Goal: Navigation & Orientation: Find specific page/section

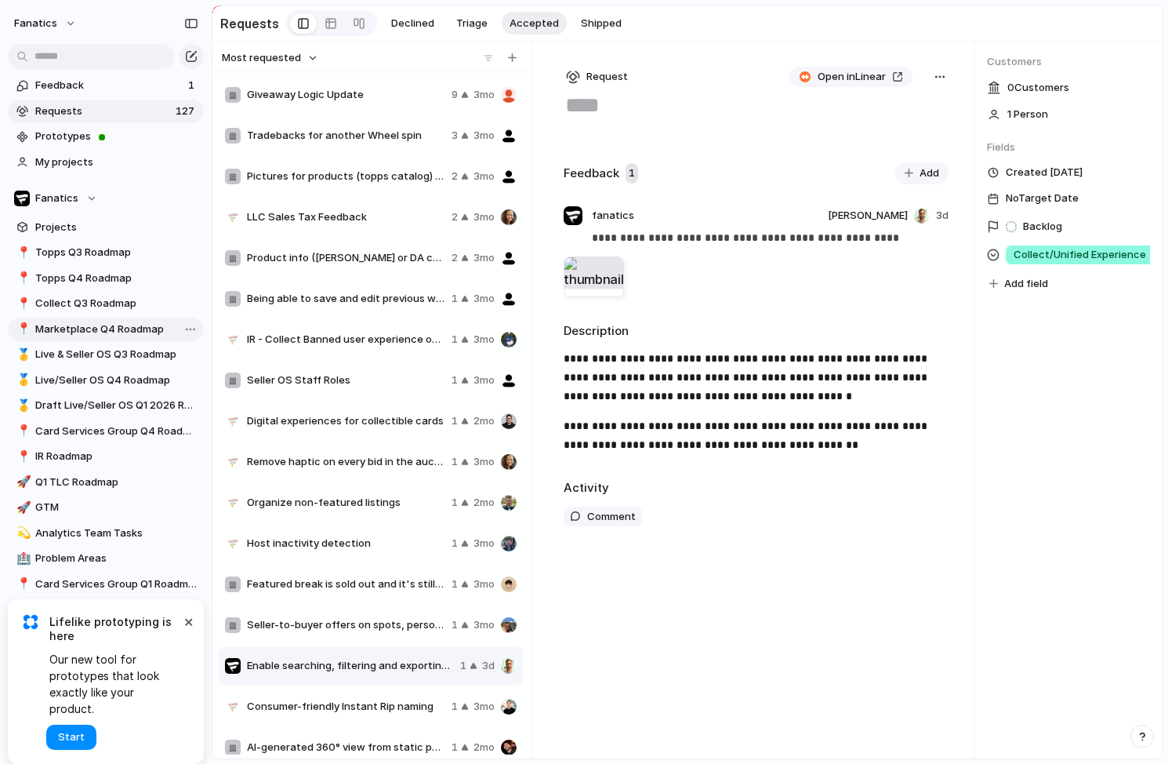
click at [78, 329] on span "Marketplace Q4 Roadmap" at bounding box center [116, 329] width 163 height 16
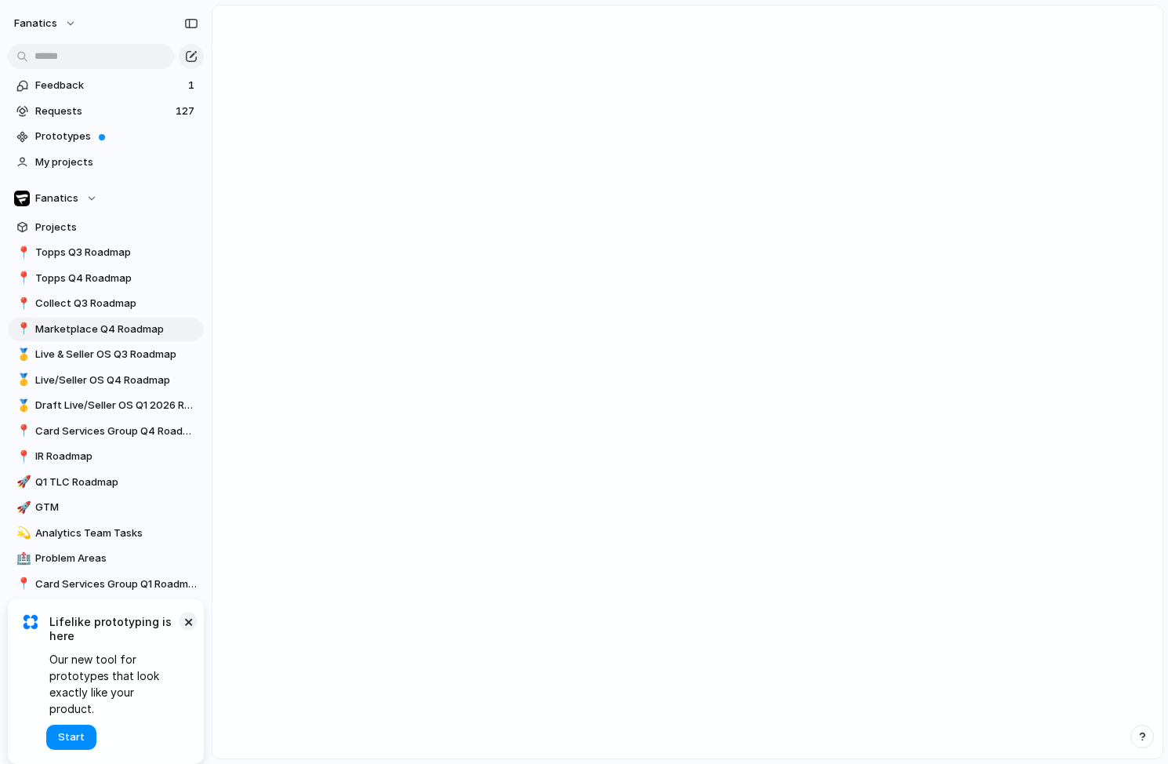
click at [192, 630] on button "×" at bounding box center [188, 621] width 19 height 19
click at [107, 330] on span "Marketplace Q4 Roadmap" at bounding box center [116, 329] width 163 height 16
click at [113, 352] on span "Live & Seller OS Q3 Roadmap" at bounding box center [116, 355] width 163 height 16
click at [103, 321] on span "Marketplace Q4 Roadmap" at bounding box center [116, 329] width 163 height 16
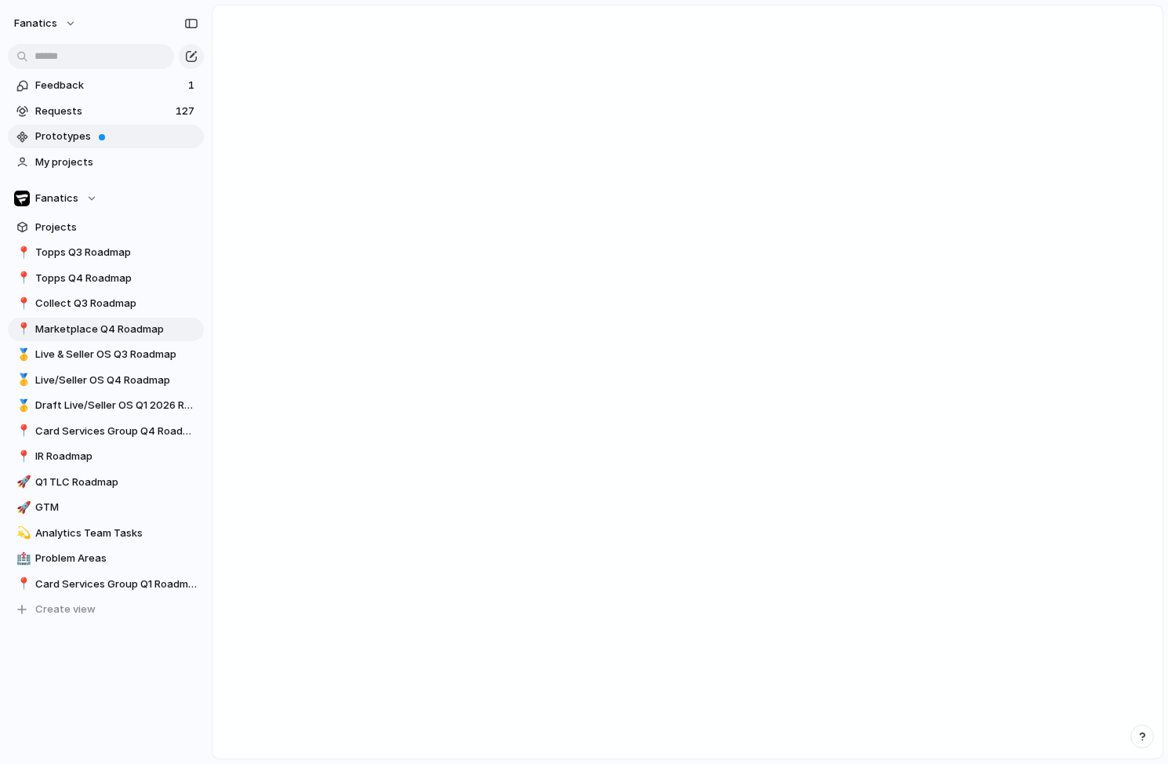
click at [103, 139] on span "Prototypes" at bounding box center [116, 137] width 163 height 16
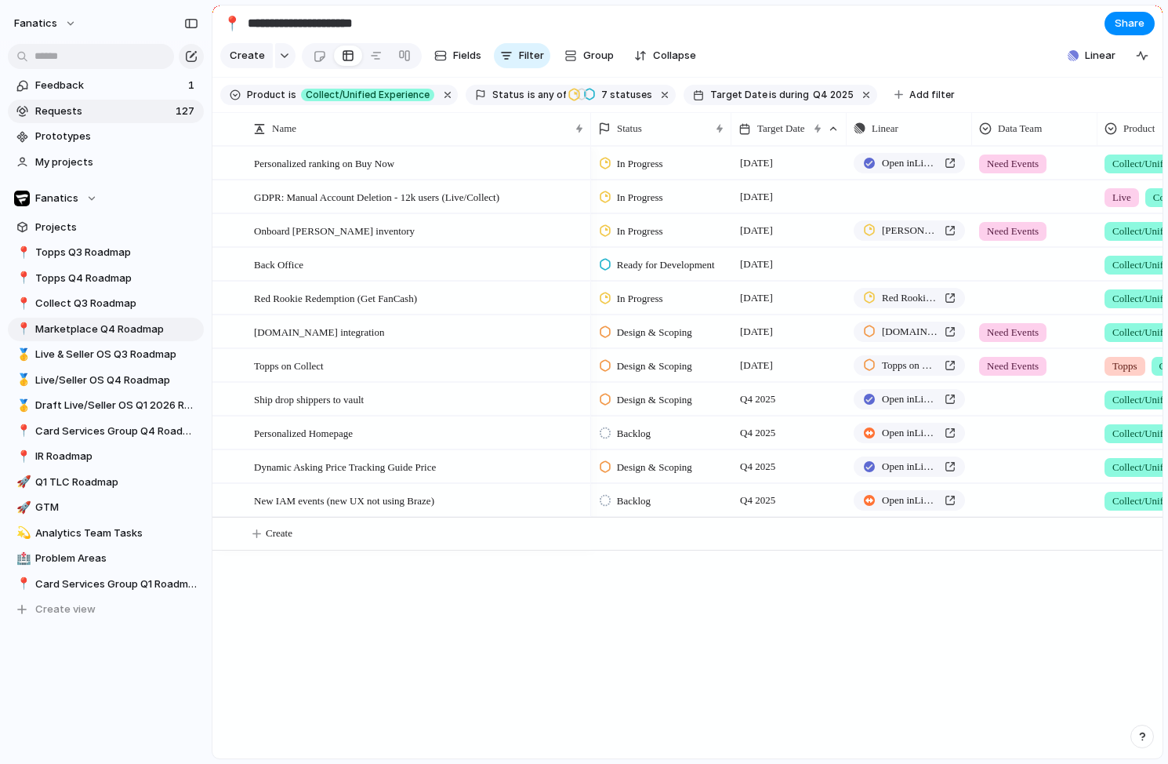
click at [85, 108] on span "Requests" at bounding box center [103, 111] width 136 height 16
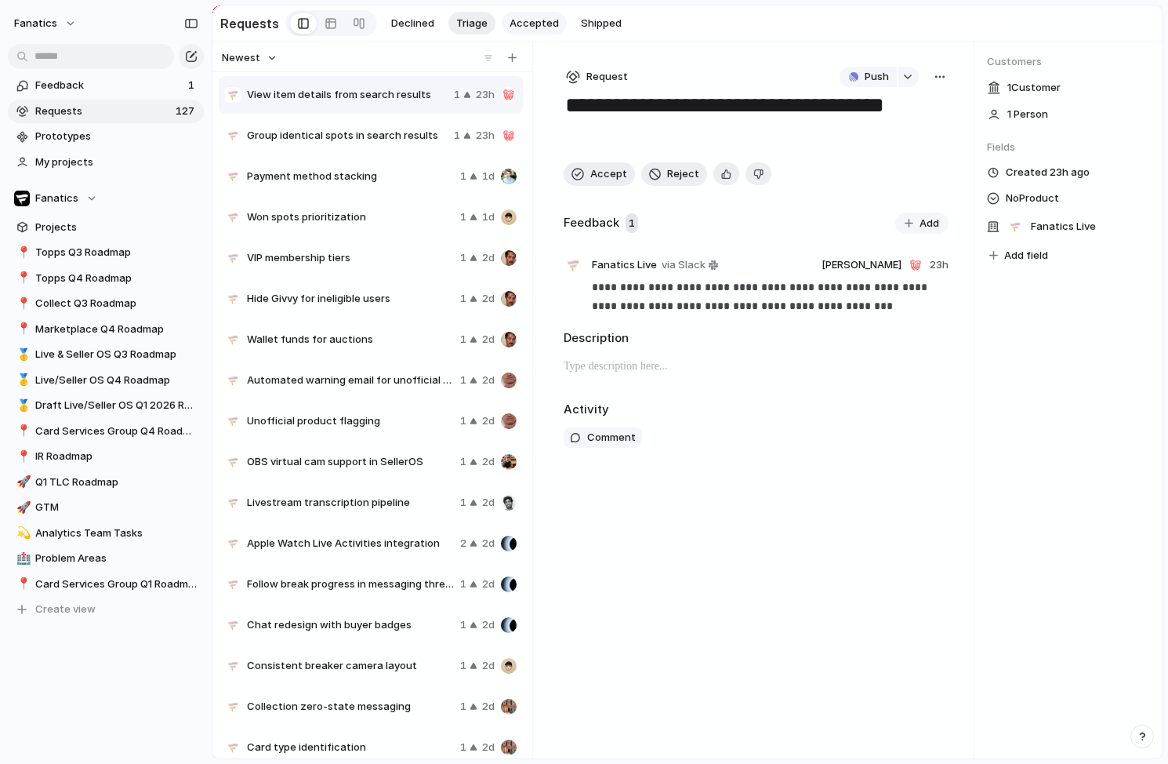
click at [528, 29] on span "Accepted" at bounding box center [534, 24] width 49 height 16
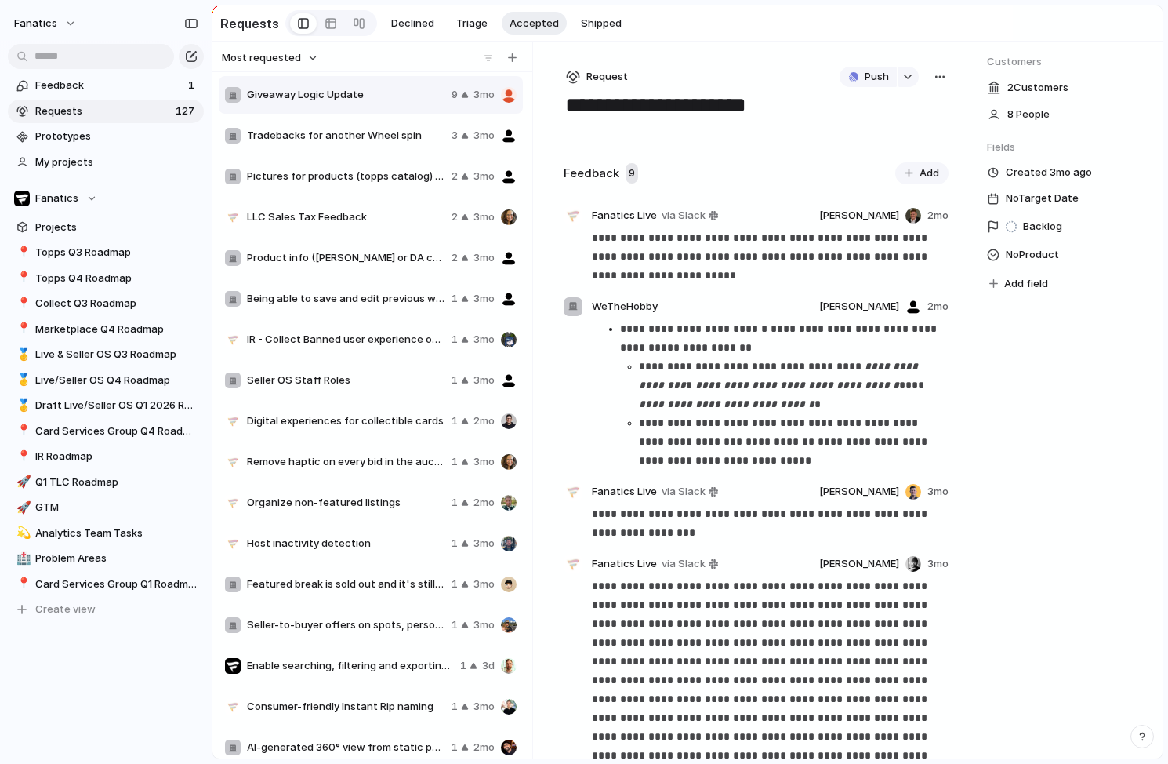
scroll to position [13, 0]
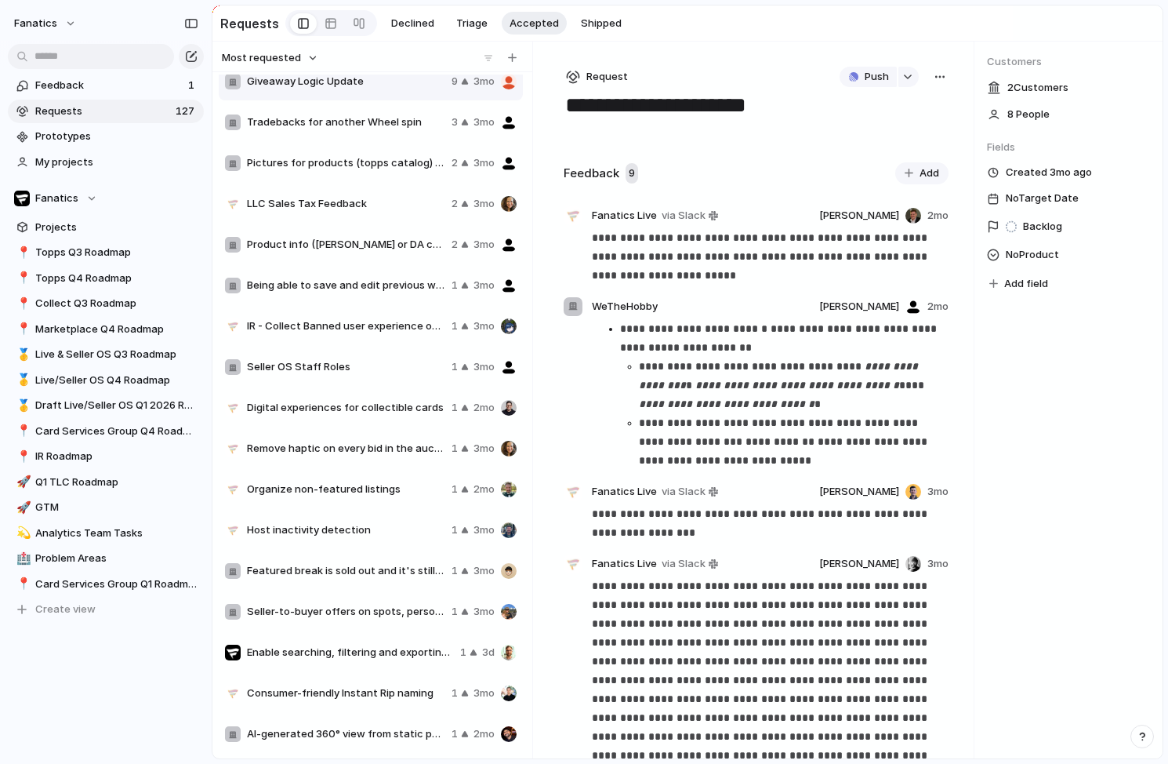
click at [333, 694] on span "Consumer-friendly Instant Rip naming" at bounding box center [346, 693] width 198 height 16
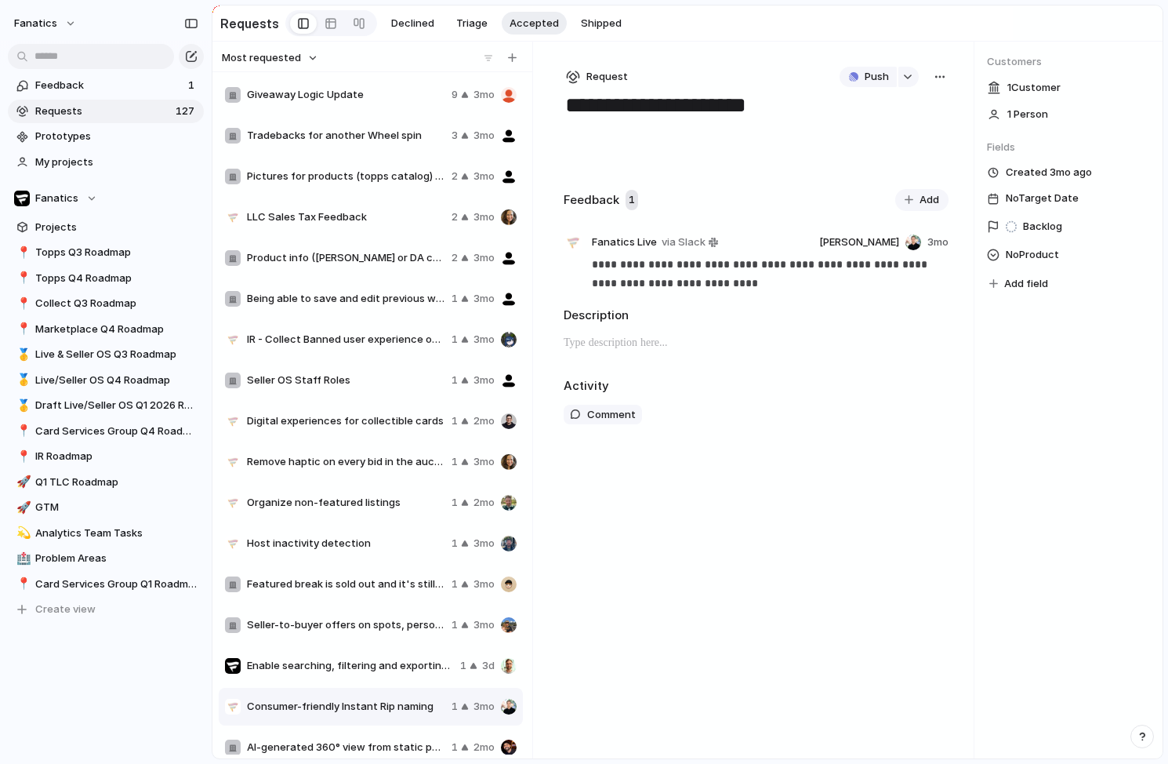
scroll to position [13, 0]
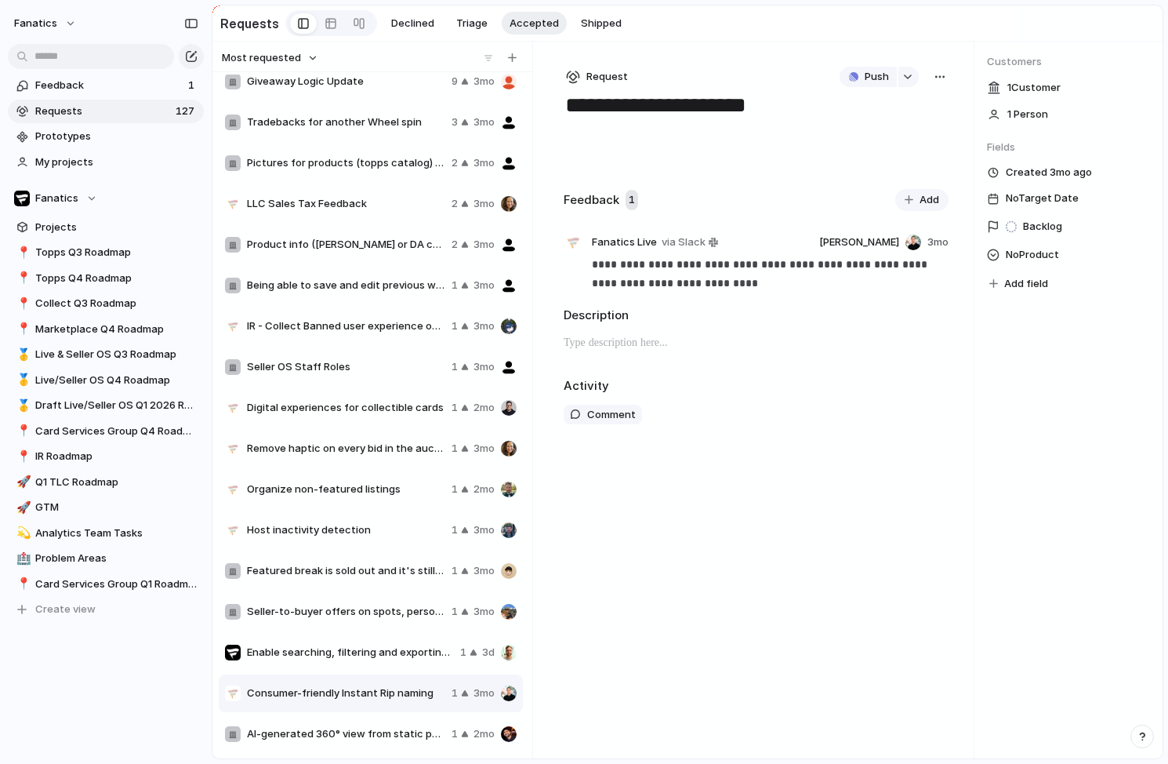
click at [342, 646] on span "Enable searching, filtering and exporting by submission number for sold listings" at bounding box center [350, 652] width 207 height 16
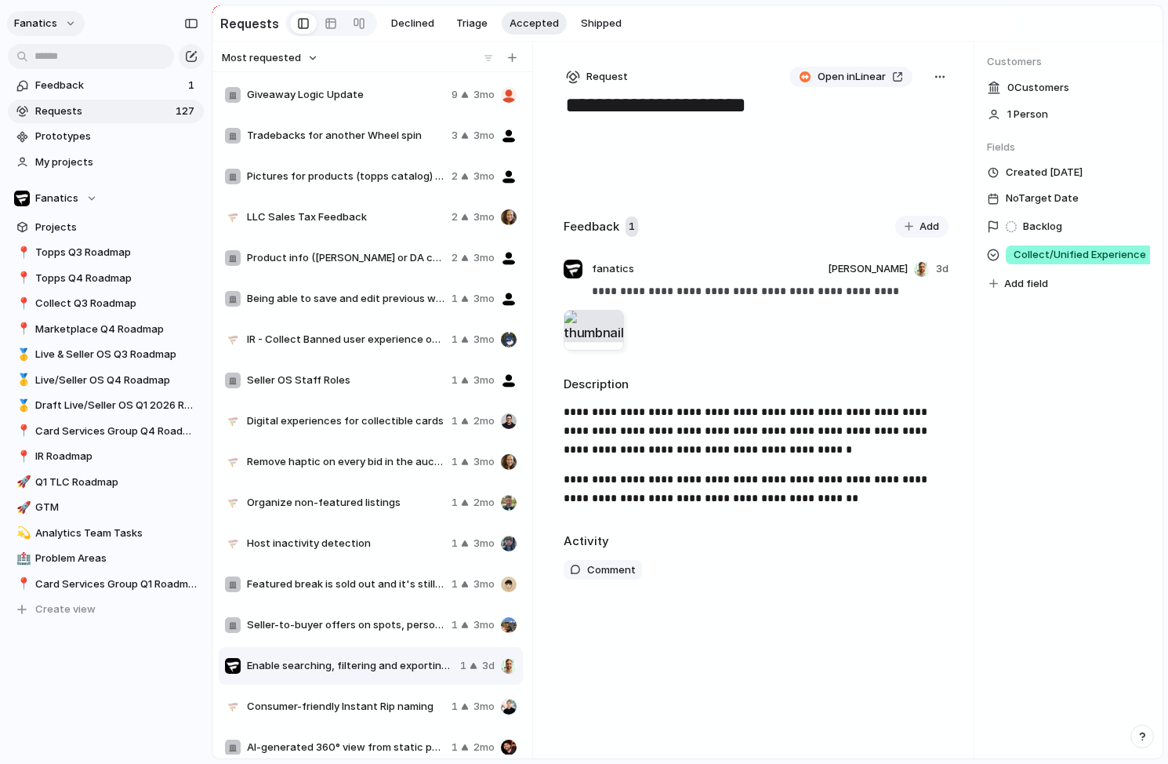
click at [48, 28] on span "fanatics" at bounding box center [35, 24] width 43 height 16
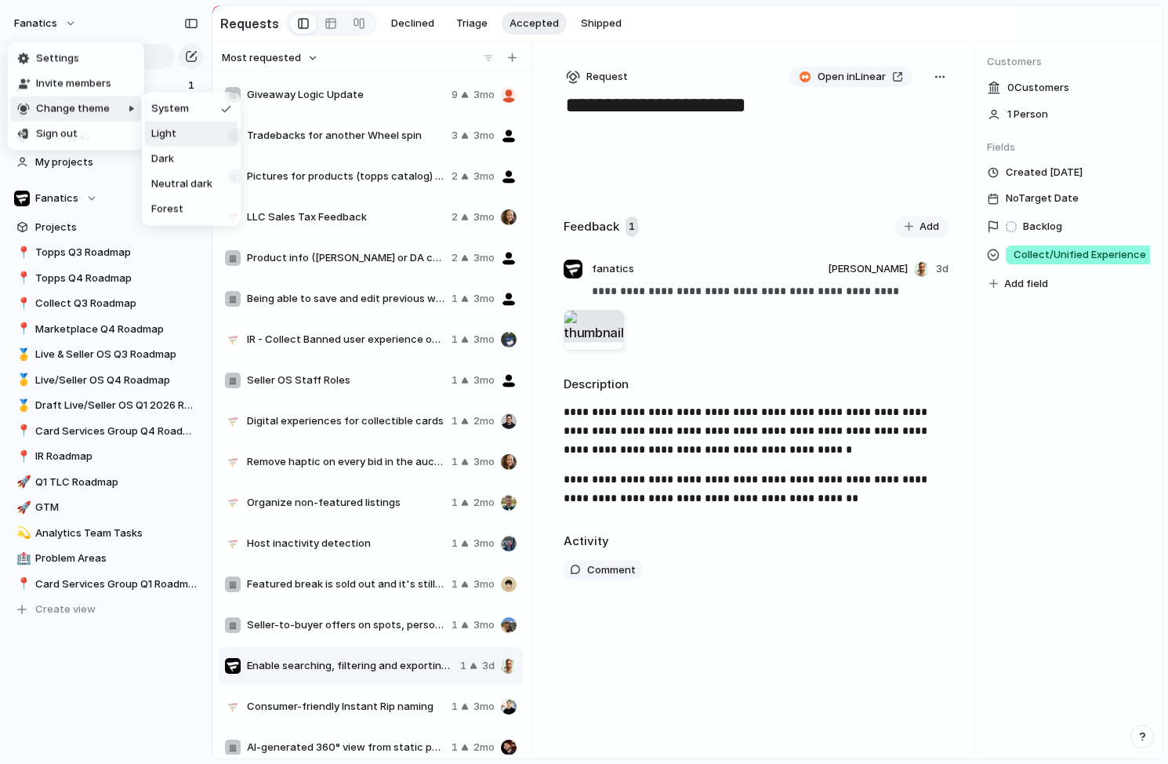
click at [191, 130] on li "Light" at bounding box center [191, 134] width 93 height 25
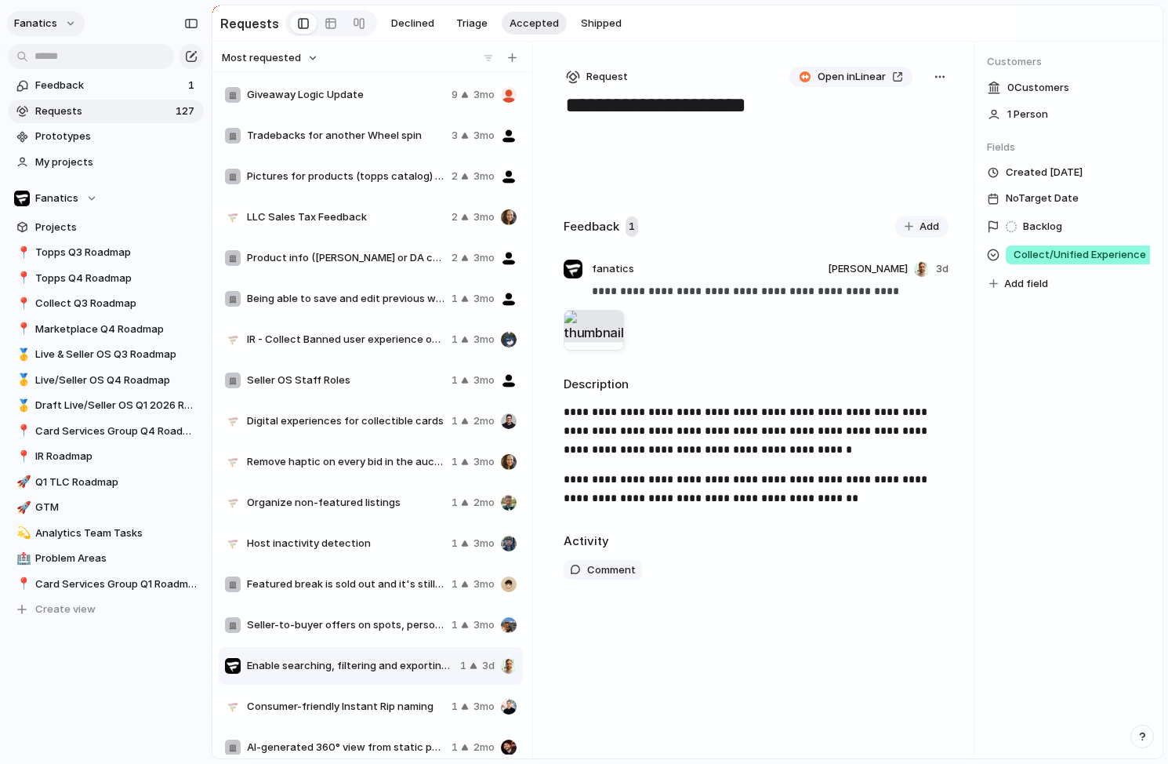
click at [71, 16] on button "fanatics" at bounding box center [46, 23] width 78 height 25
click at [207, 181] on span "Neutral dark" at bounding box center [181, 184] width 61 height 16
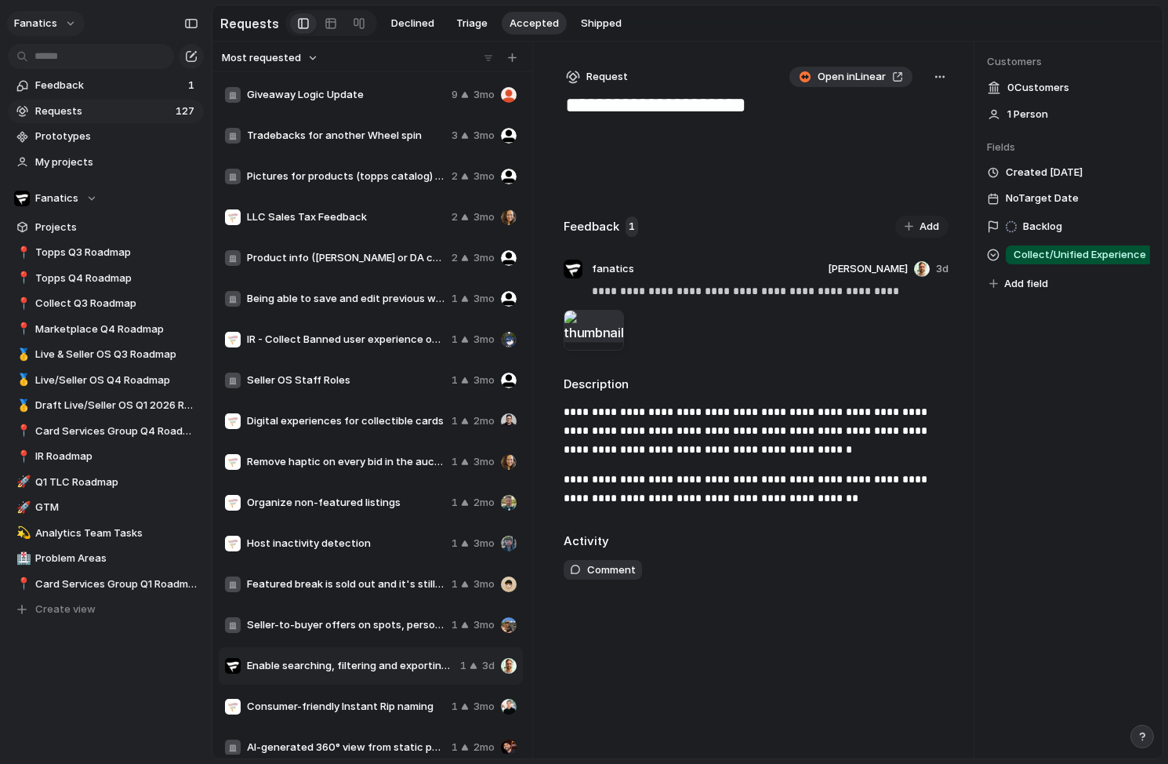
click at [59, 27] on button "fanatics" at bounding box center [46, 23] width 78 height 25
click at [56, 18] on div "Settings Invite members Change theme Sign out" at bounding box center [584, 382] width 1168 height 764
click at [71, 20] on button "fanatics" at bounding box center [46, 23] width 78 height 25
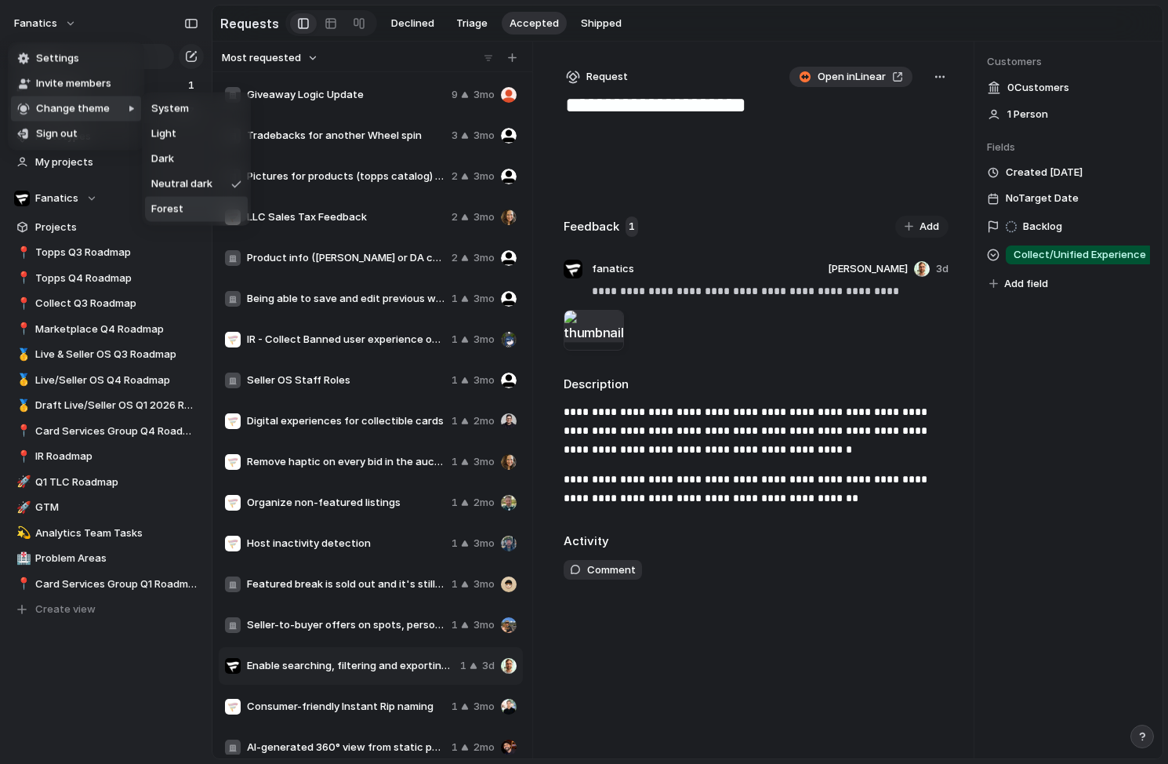
click at [200, 207] on li "Forest" at bounding box center [196, 209] width 103 height 25
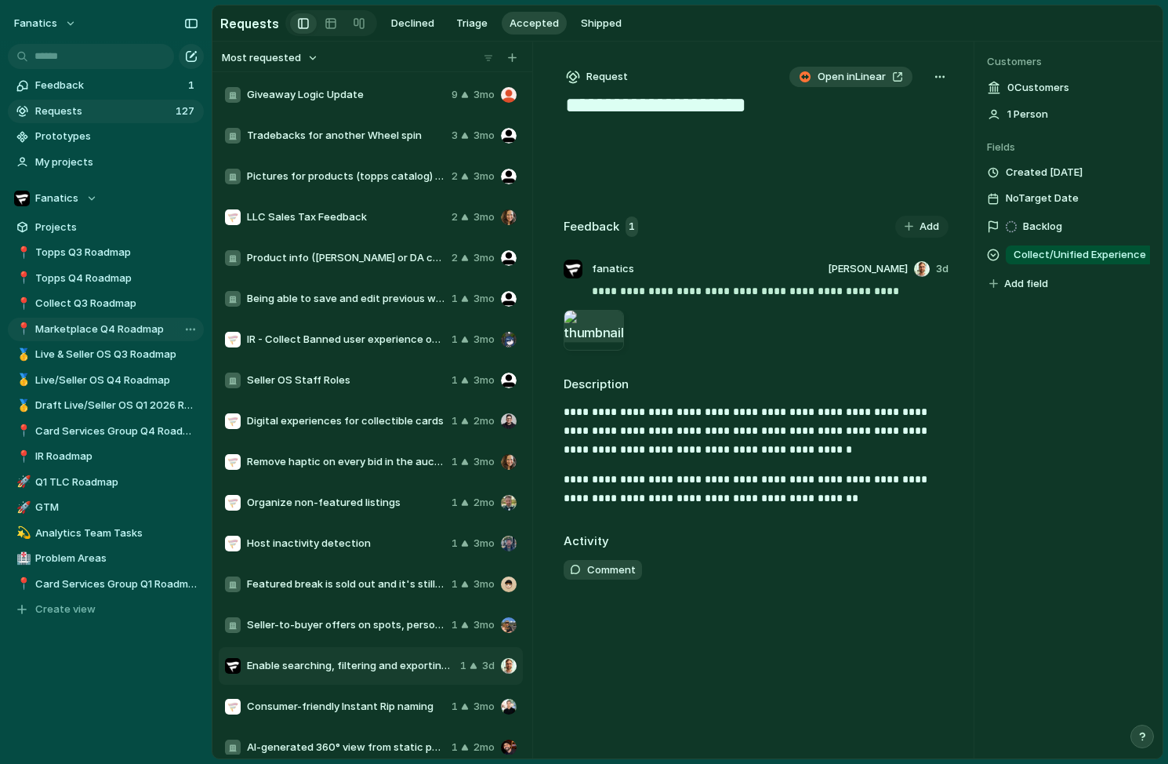
click at [122, 330] on span "Marketplace Q4 Roadmap" at bounding box center [116, 329] width 163 height 16
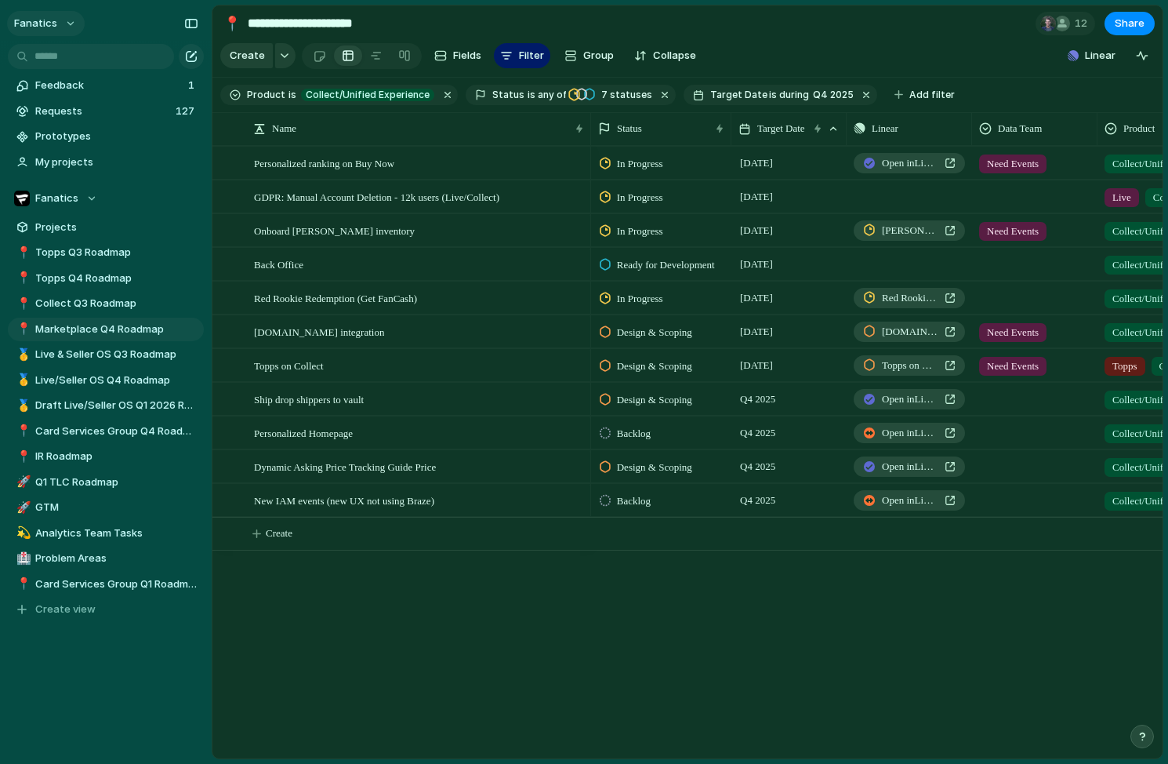
click at [69, 19] on button "fanatics" at bounding box center [46, 23] width 78 height 25
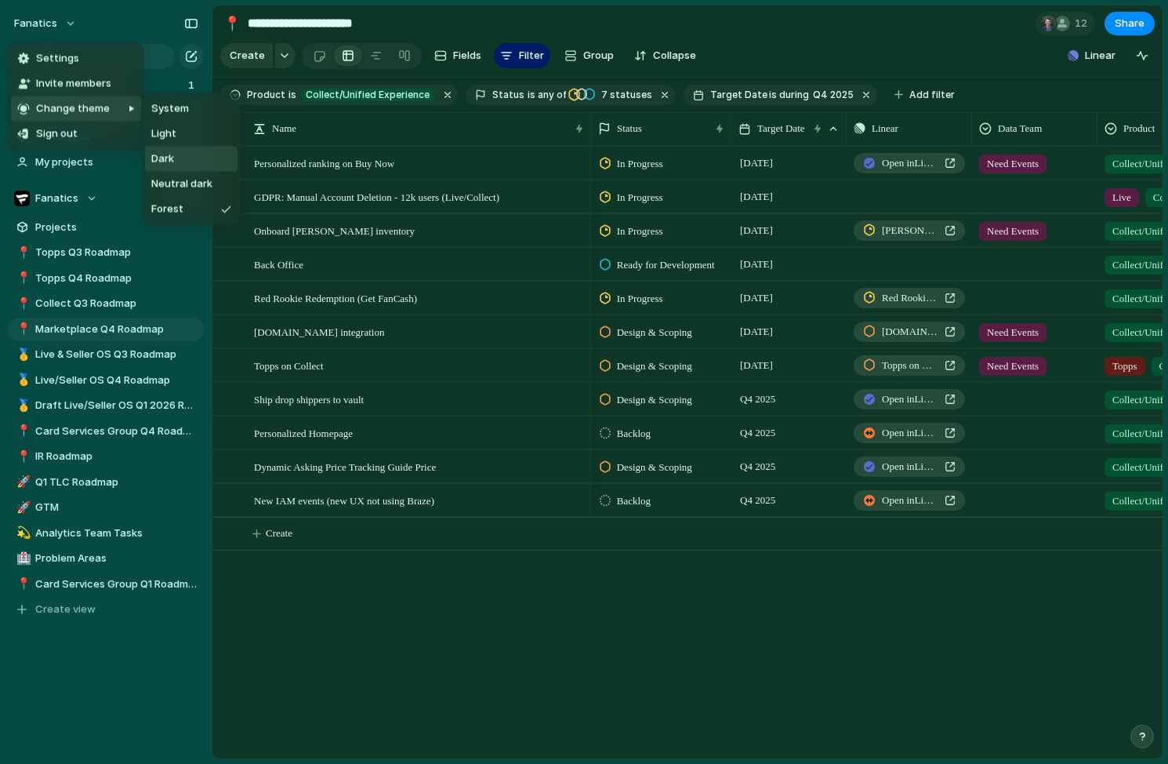
click at [172, 162] on span "Dark" at bounding box center [162, 159] width 23 height 16
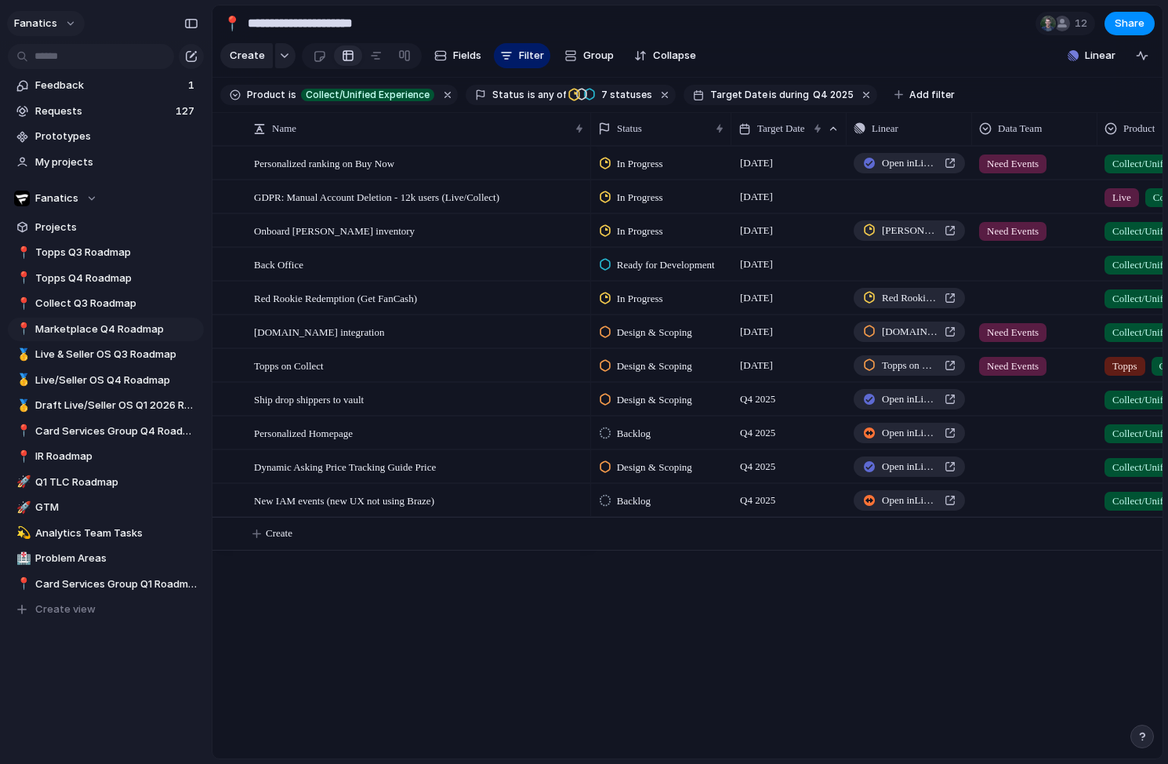
click at [55, 25] on button "fanatics" at bounding box center [46, 23] width 78 height 25
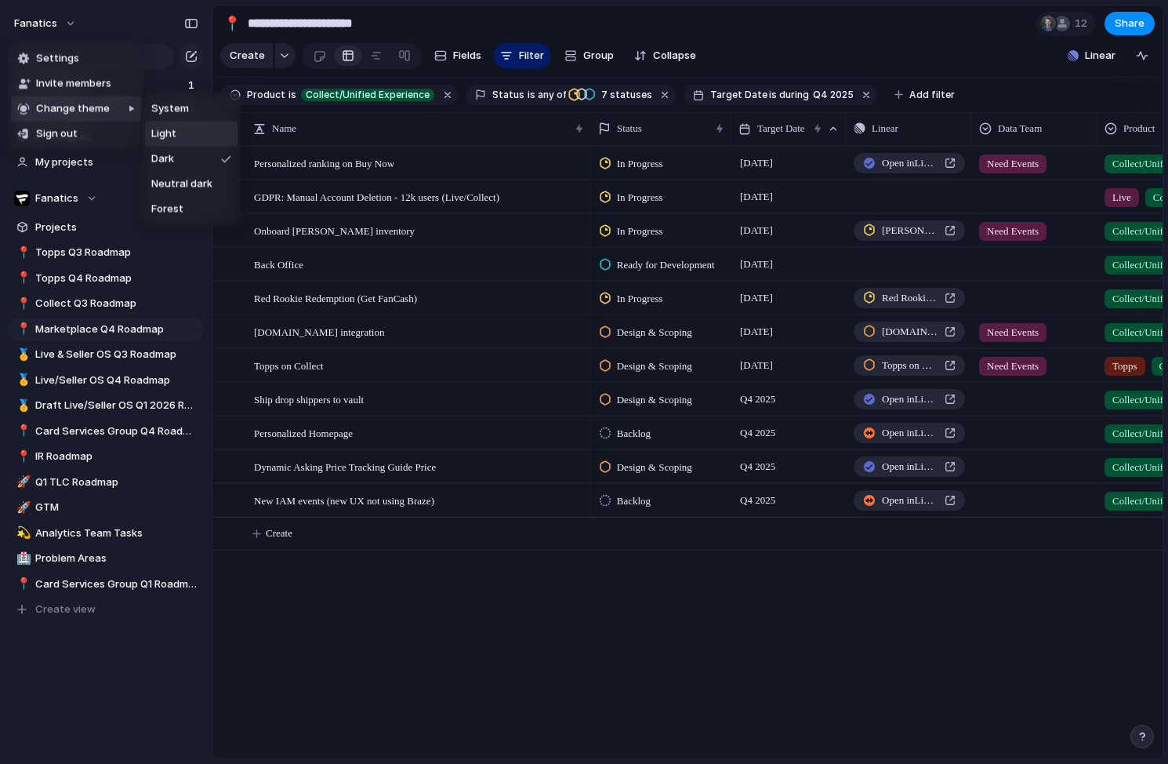
click at [187, 131] on li "Light" at bounding box center [191, 134] width 93 height 25
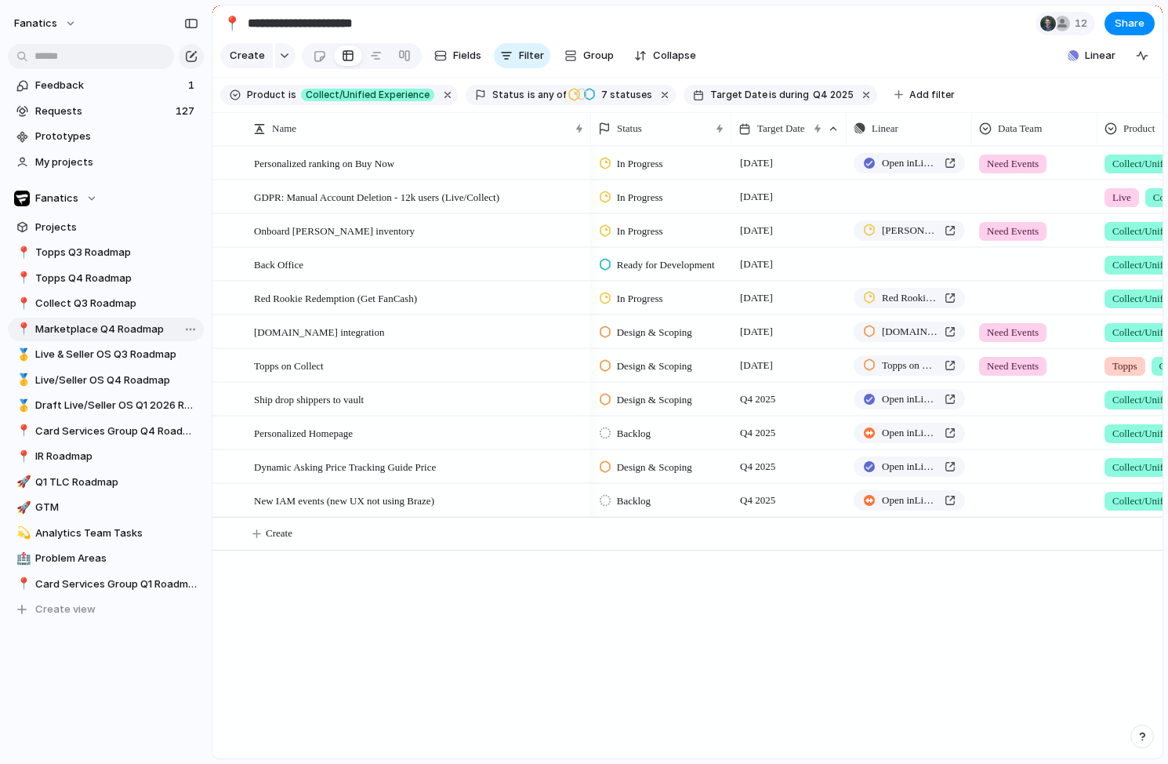
click at [79, 334] on span "Marketplace Q4 Roadmap" at bounding box center [116, 329] width 163 height 16
click at [93, 610] on button "Create view" at bounding box center [106, 609] width 196 height 24
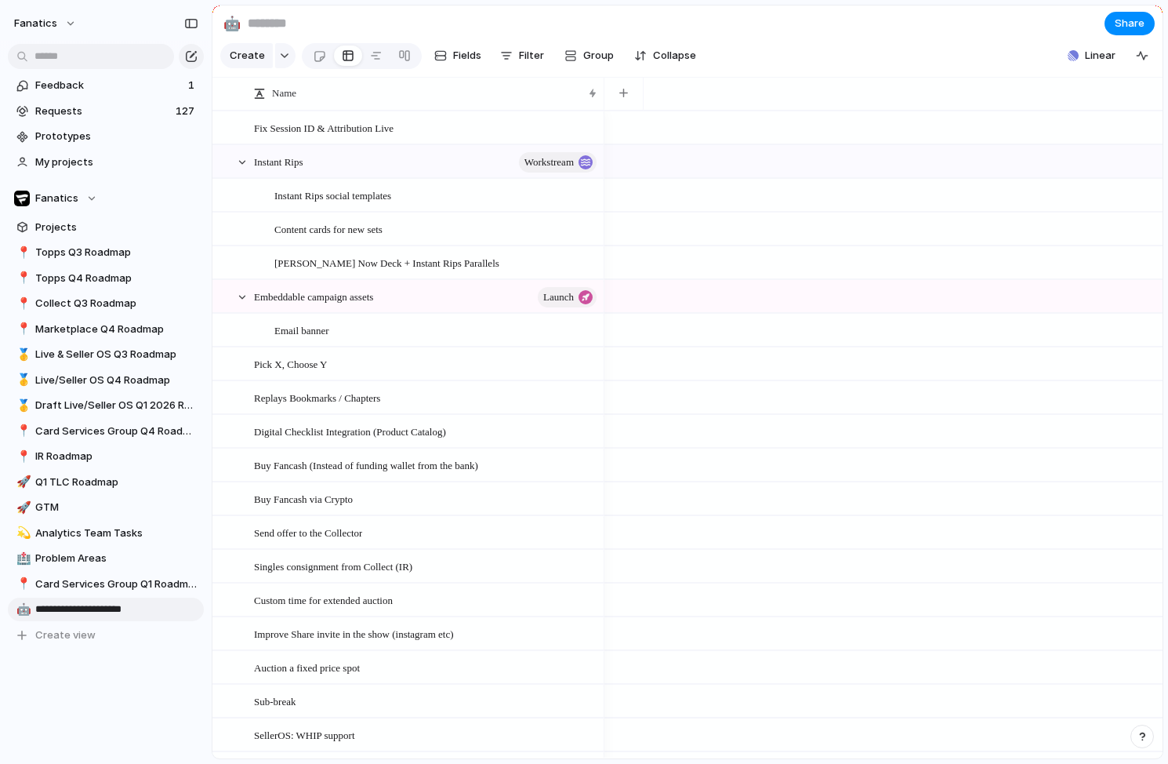
click at [68, 608] on input "**********" at bounding box center [116, 609] width 163 height 16
type input "**********"
click at [24, 609] on div "🤖" at bounding box center [21, 610] width 11 height 18
type input "**********"
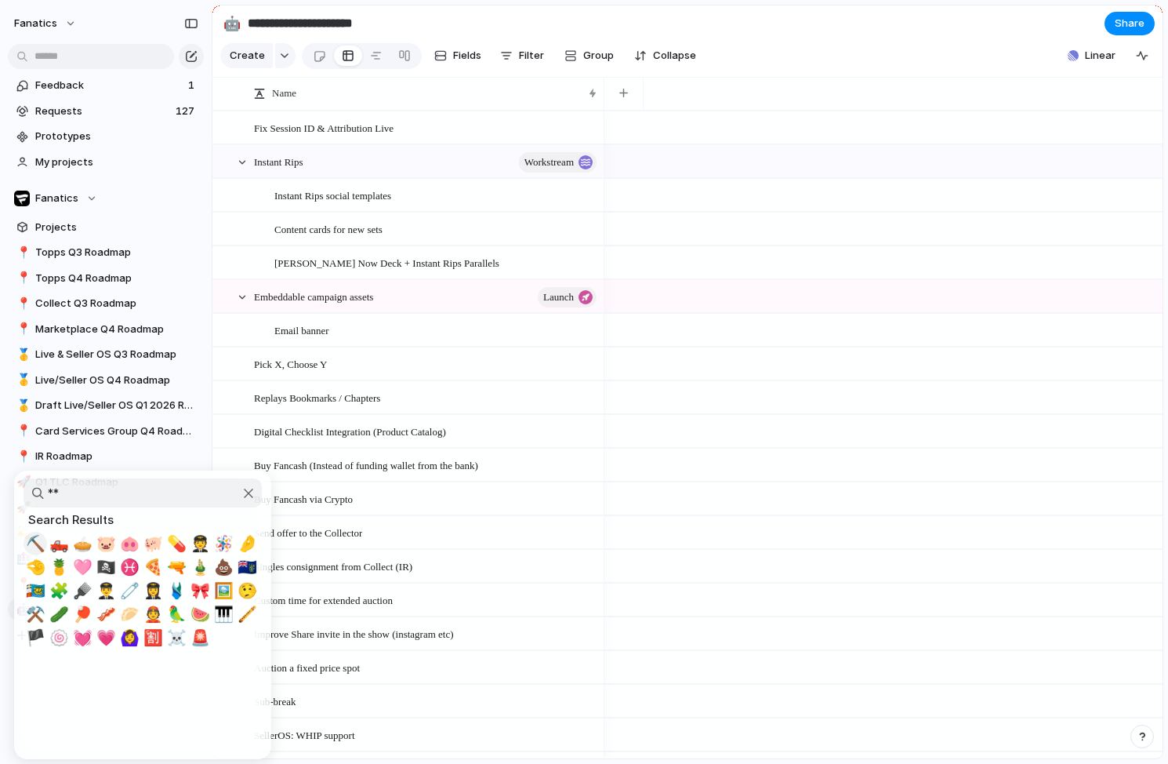
type input "*"
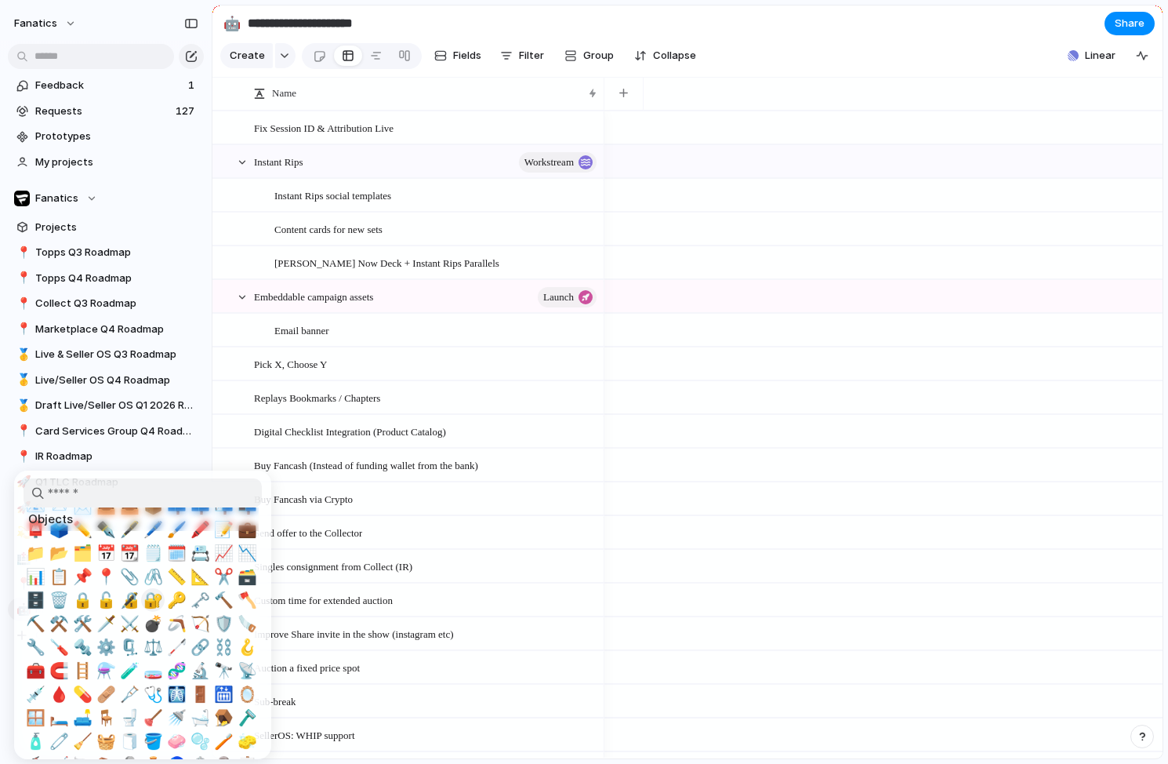
scroll to position [3167, 0]
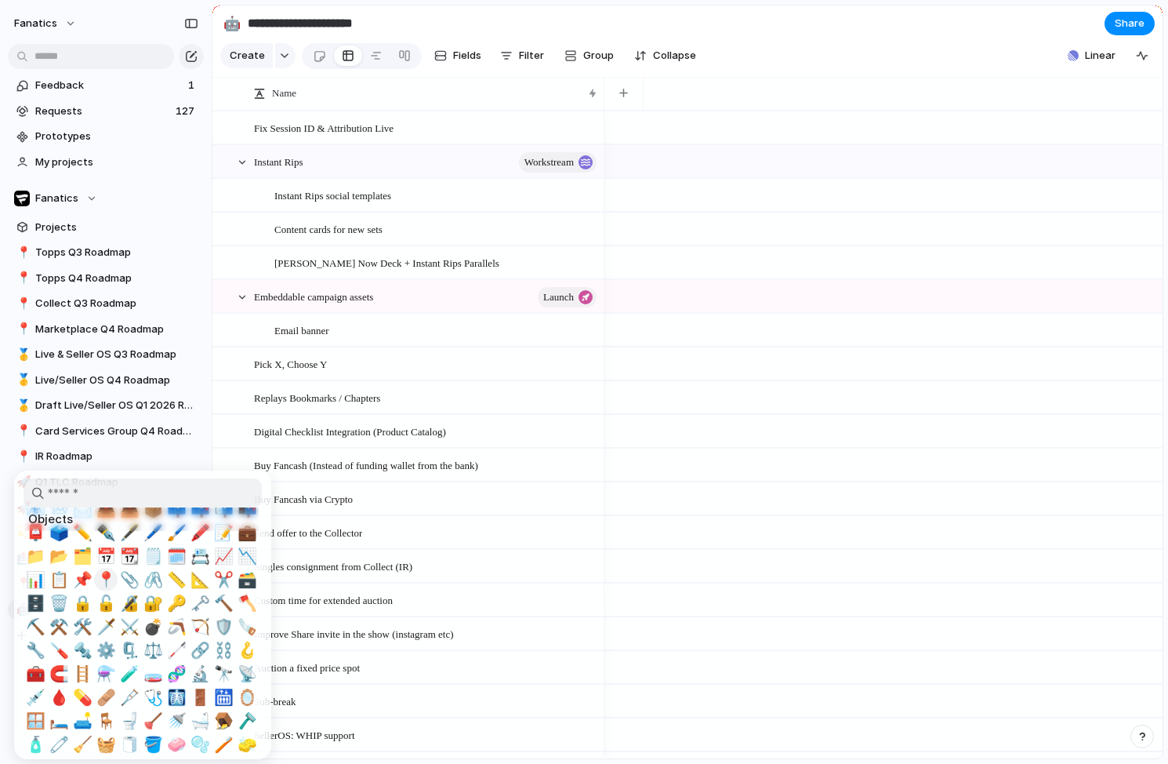
click at [107, 570] on span "📍" at bounding box center [106, 579] width 20 height 19
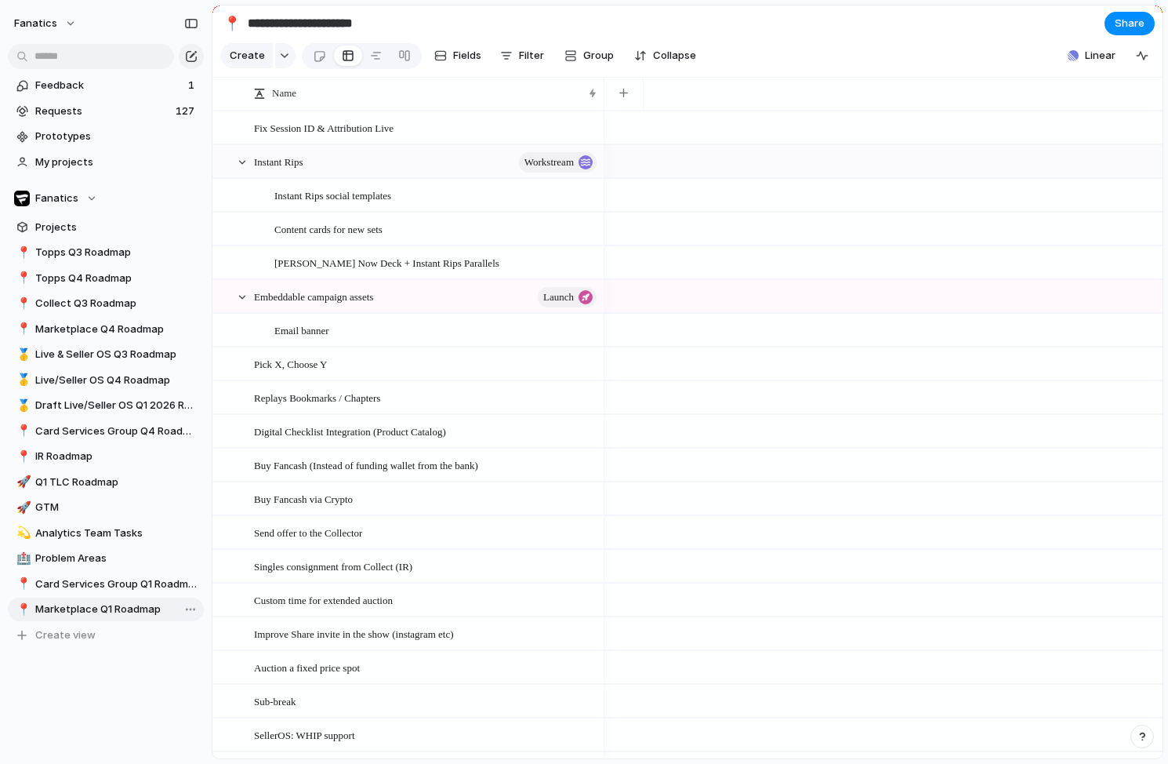
click at [111, 611] on span "Marketplace Q1 Roadmap" at bounding box center [116, 609] width 163 height 16
click at [516, 55] on button "Filter" at bounding box center [522, 55] width 56 height 25
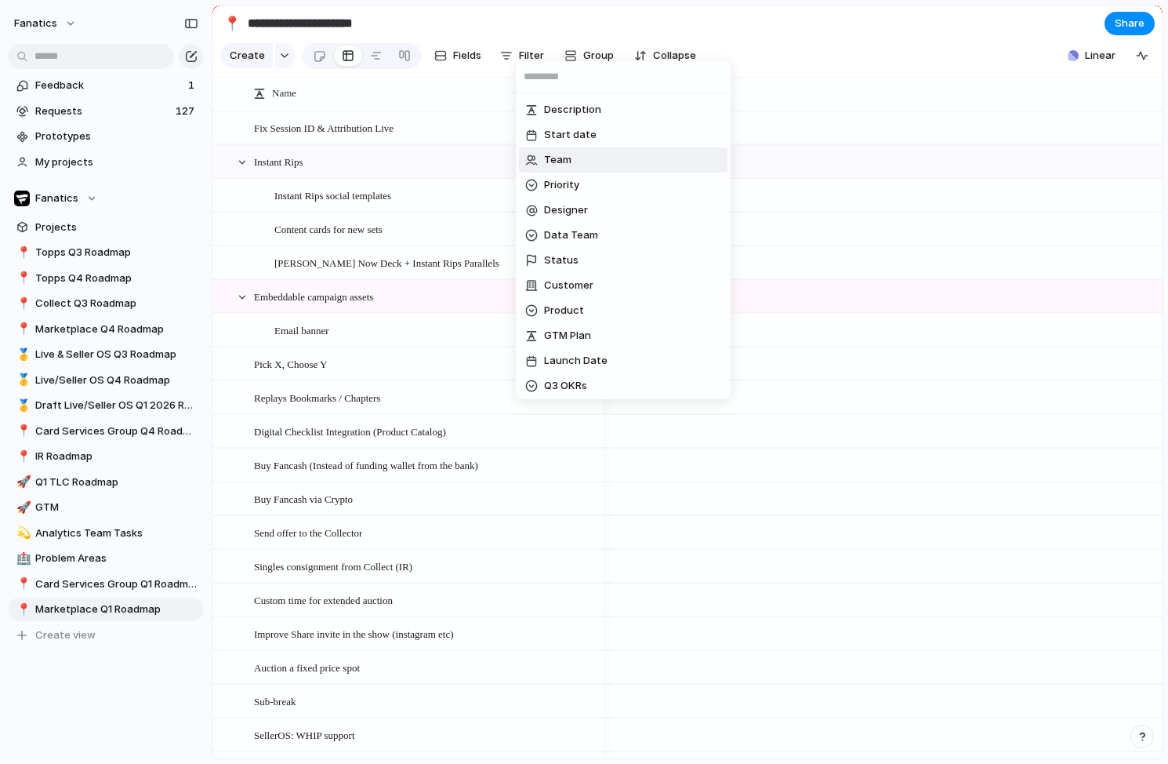
click at [581, 161] on li "Team" at bounding box center [623, 159] width 209 height 25
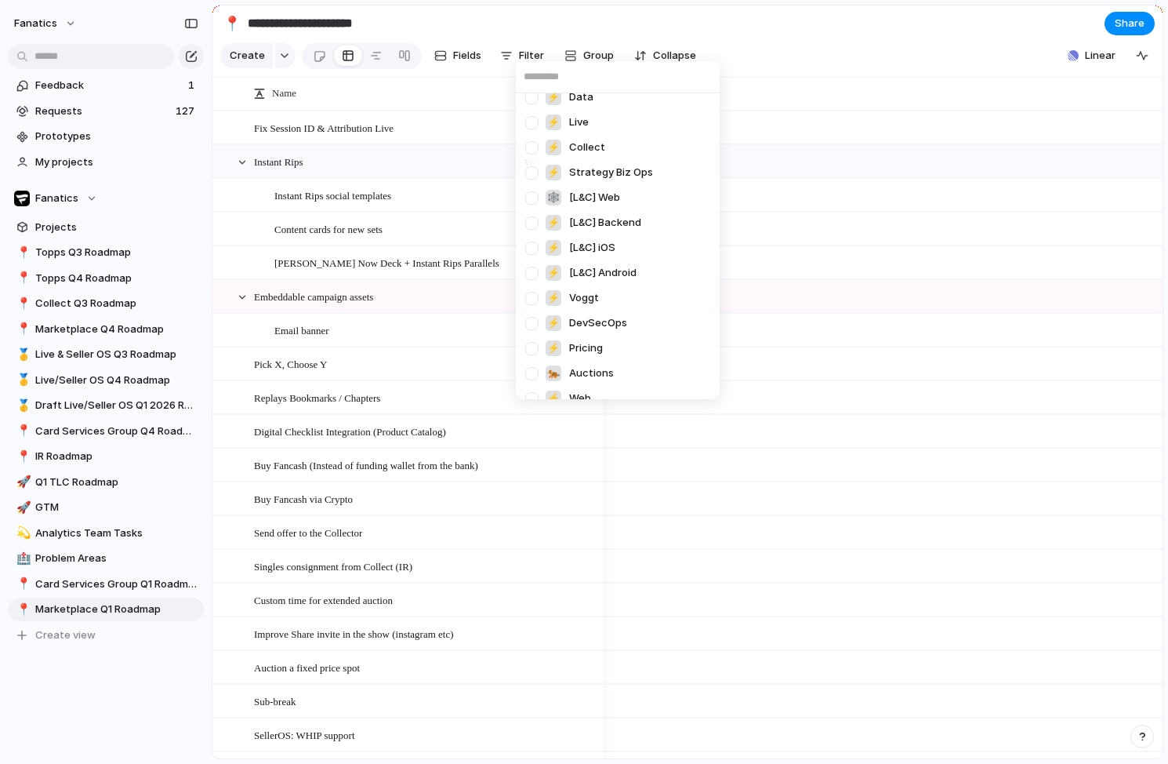
scroll to position [0, 0]
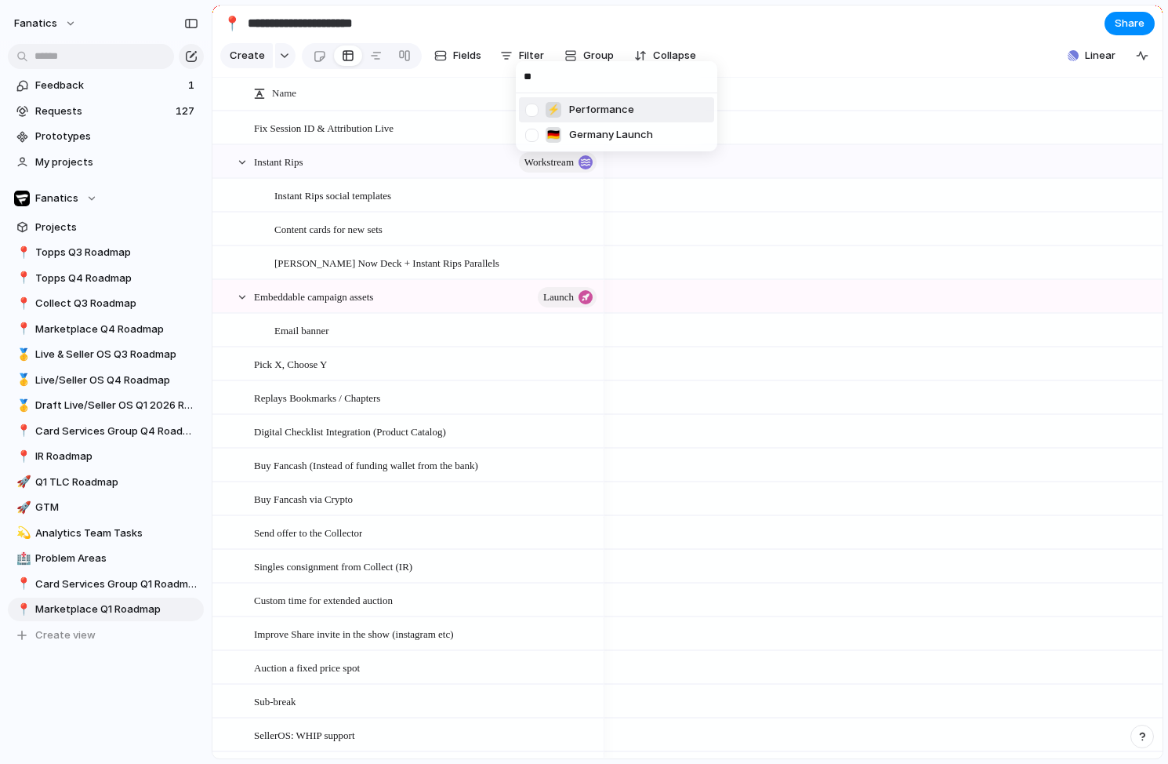
type input "*"
type input "****"
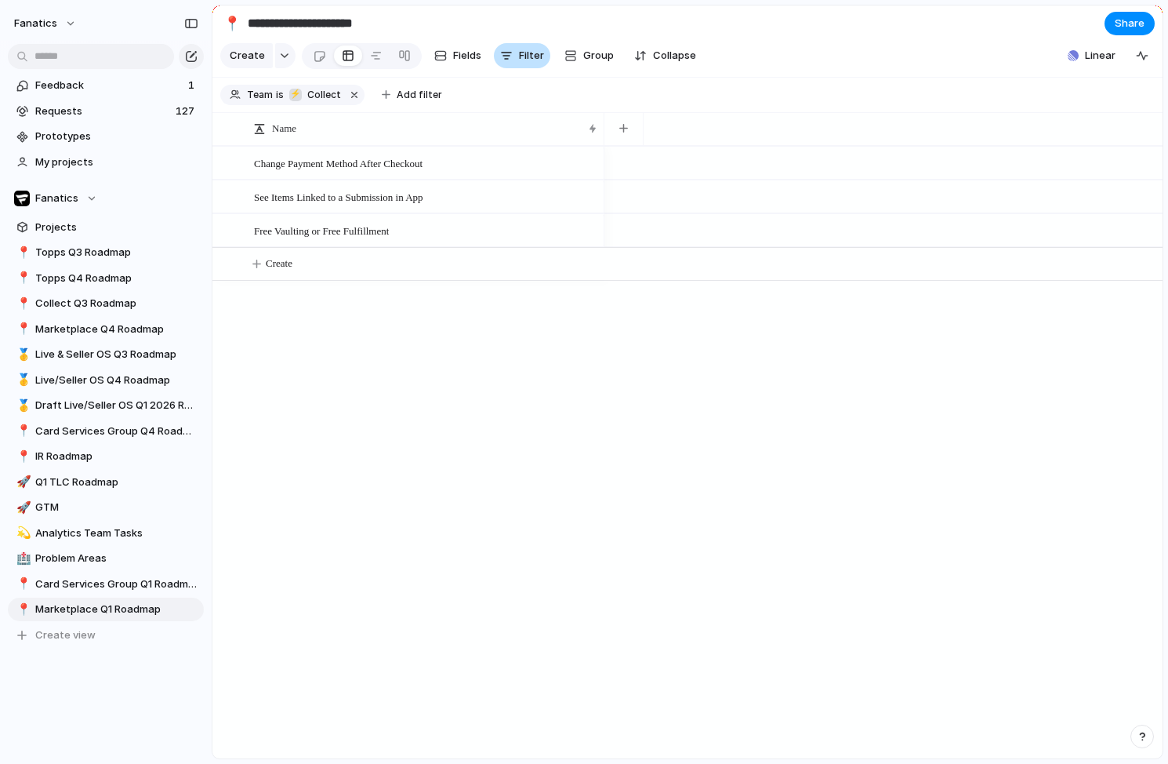
click at [521, 58] on span "Filter" at bounding box center [531, 56] width 25 height 16
click at [109, 323] on span "Marketplace Q4 Roadmap" at bounding box center [116, 329] width 163 height 16
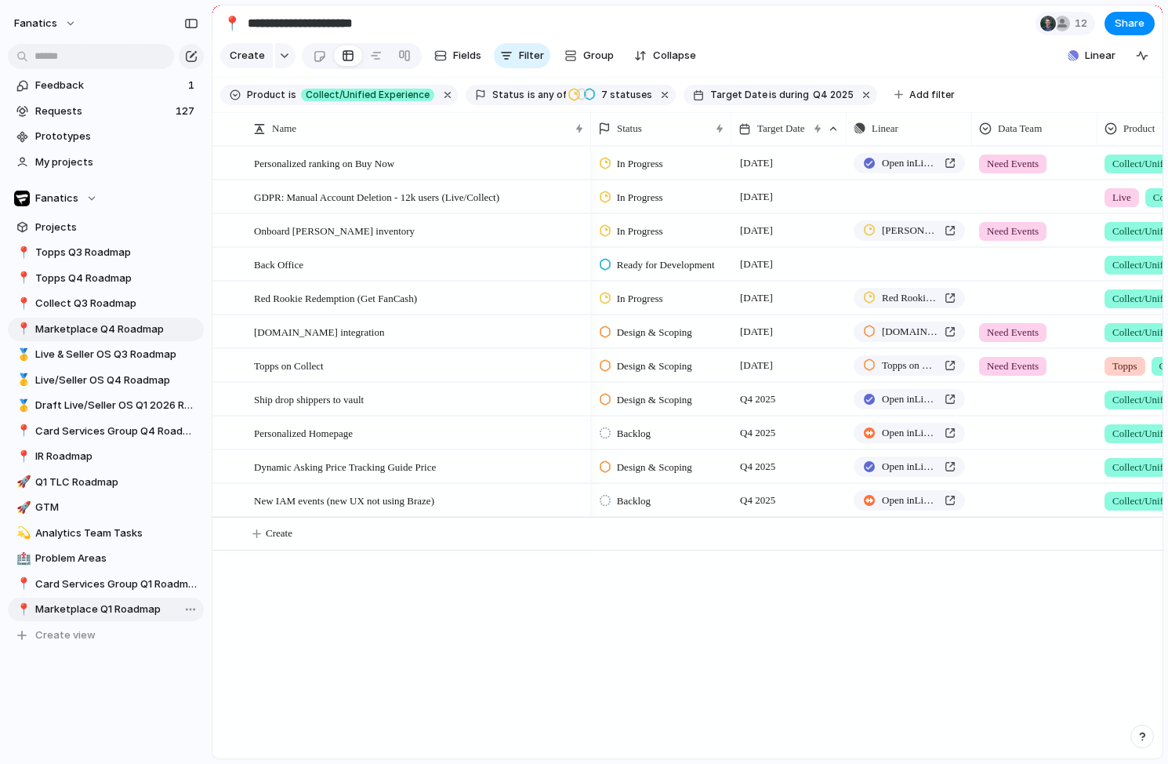
click at [108, 611] on span "Marketplace Q1 Roadmap" at bounding box center [116, 609] width 163 height 16
type input "**********"
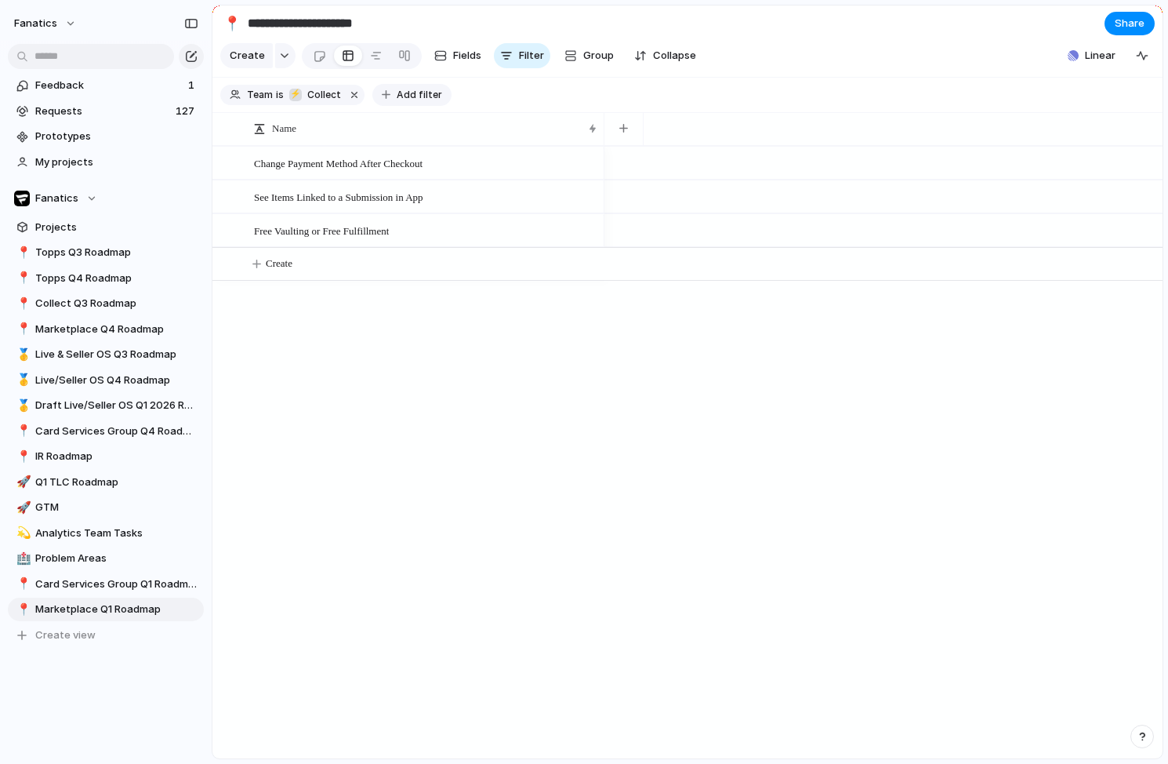
click at [408, 96] on span "Add filter" at bounding box center [419, 95] width 45 height 14
